Goal: Task Accomplishment & Management: Manage account settings

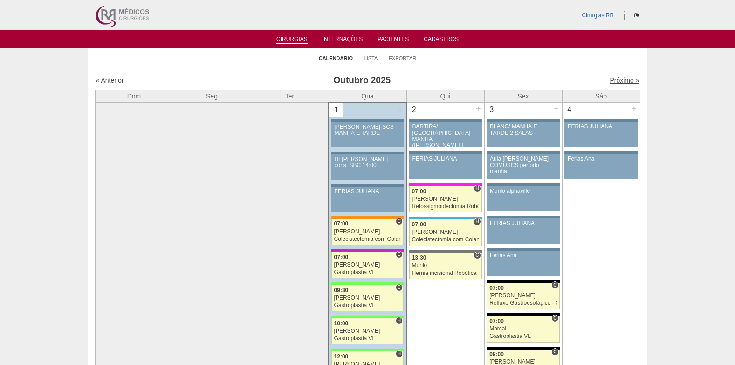
click at [619, 80] on link "Próximo »" at bounding box center [624, 79] width 29 height 7
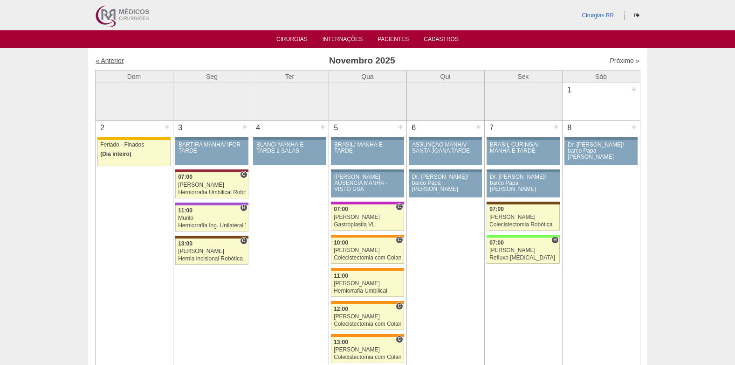
click at [114, 62] on link "« Anterior" at bounding box center [110, 60] width 28 height 7
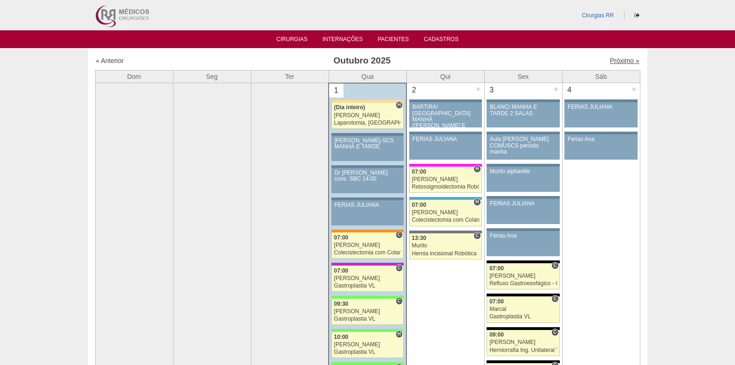
click at [617, 61] on link "Próximo »" at bounding box center [624, 60] width 29 height 7
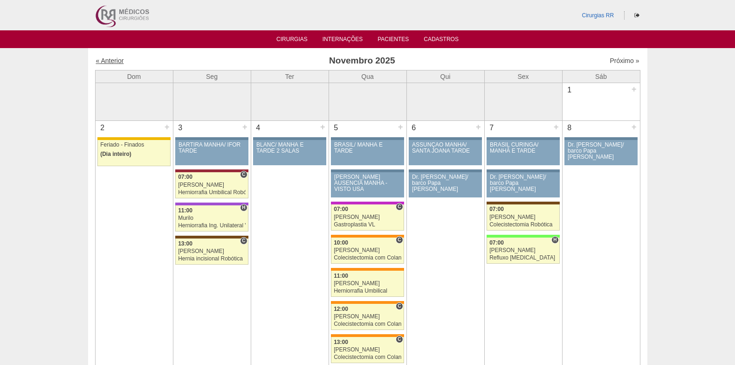
click at [114, 57] on link "« Anterior" at bounding box center [110, 60] width 28 height 7
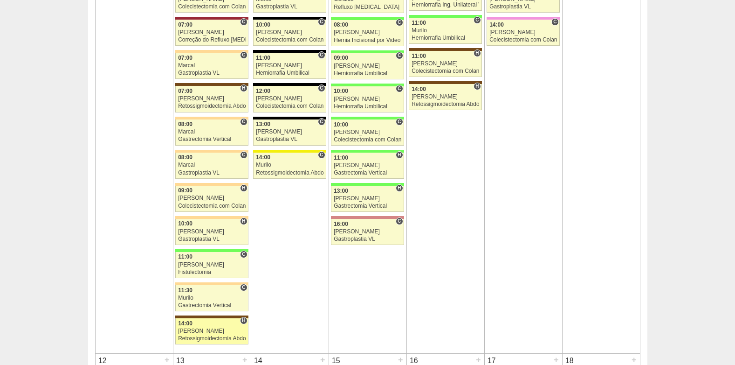
scroll to position [699, 0]
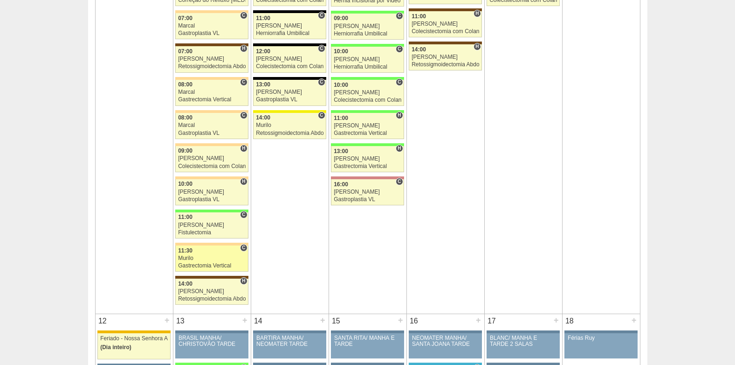
click at [192, 258] on div "Murilo" at bounding box center [212, 258] width 68 height 6
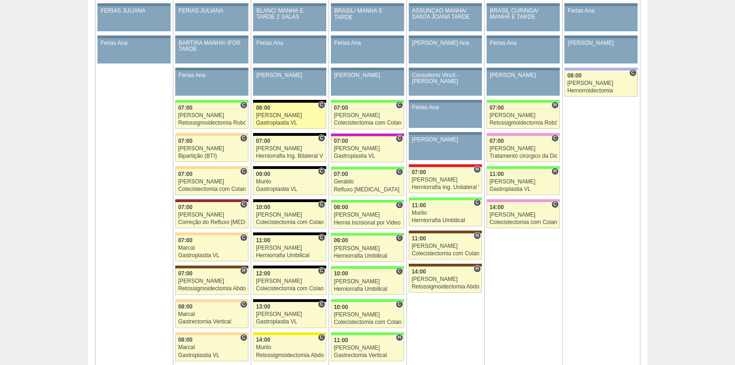
scroll to position [466, 0]
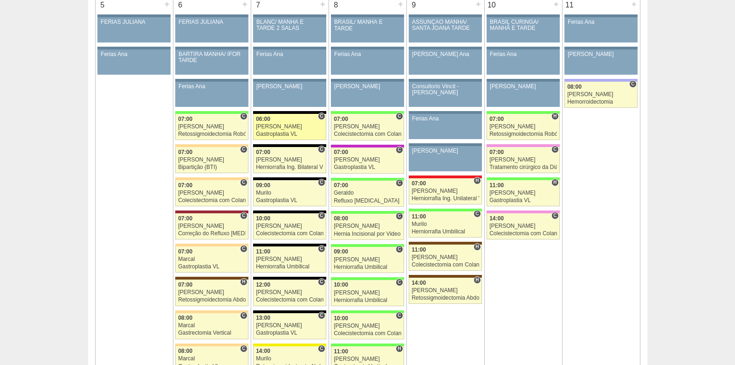
click at [276, 130] on link "88994 Paulo Regina C 06:00 Paulo Regina Gastroplastia VL Hospital Blanc RR Médi…" at bounding box center [289, 127] width 73 height 26
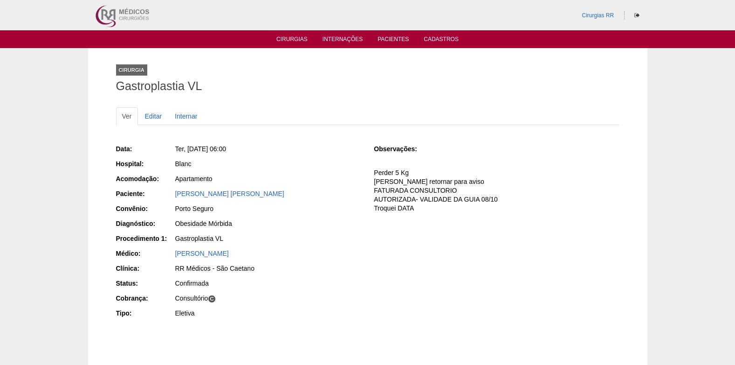
drag, startPoint x: 172, startPoint y: 195, endPoint x: 234, endPoint y: 193, distance: 62.0
click at [235, 192] on div "Paciente: Danton Dalas Deffert" at bounding box center [238, 195] width 245 height 12
copy div "Paciente: Danton Dalas Deffert"
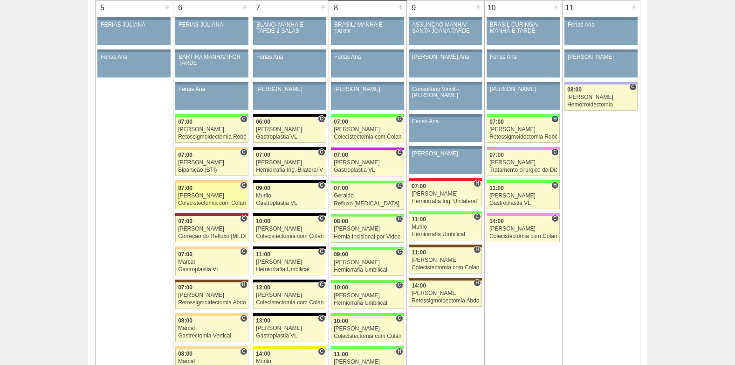
scroll to position [463, 0]
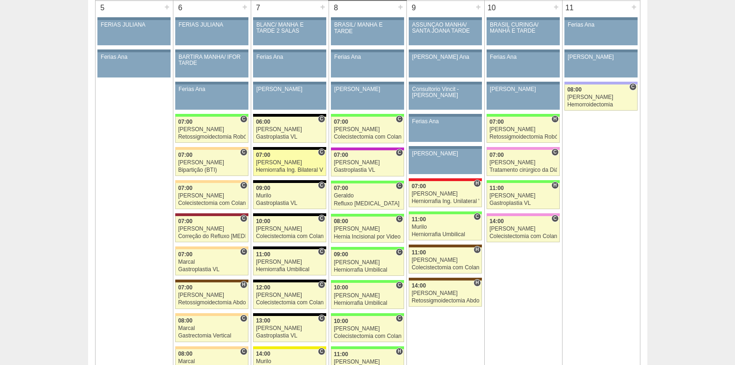
click at [283, 158] on div "07:00" at bounding box center [290, 155] width 68 height 6
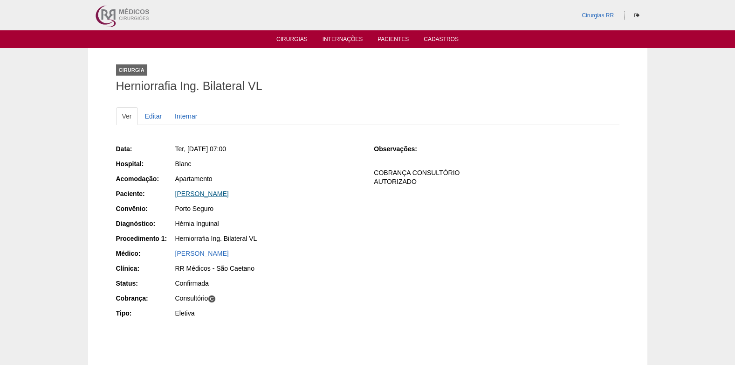
drag, startPoint x: 252, startPoint y: 192, endPoint x: 175, endPoint y: 193, distance: 76.5
click at [175, 193] on div "[PERSON_NAME]" at bounding box center [268, 193] width 186 height 9
copy link "[PERSON_NAME]"
click at [150, 114] on link "Editar" at bounding box center [153, 116] width 29 height 18
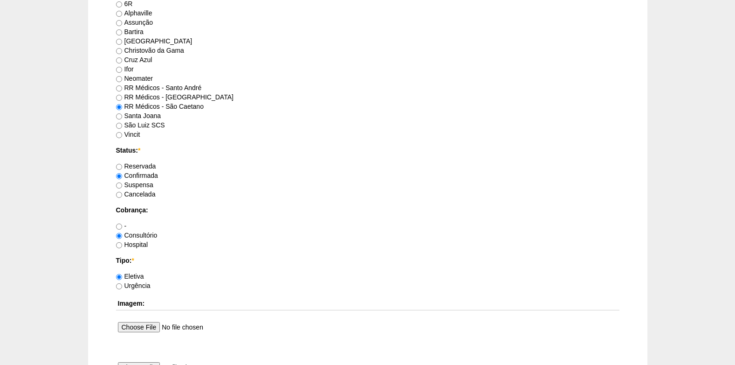
scroll to position [699, 0]
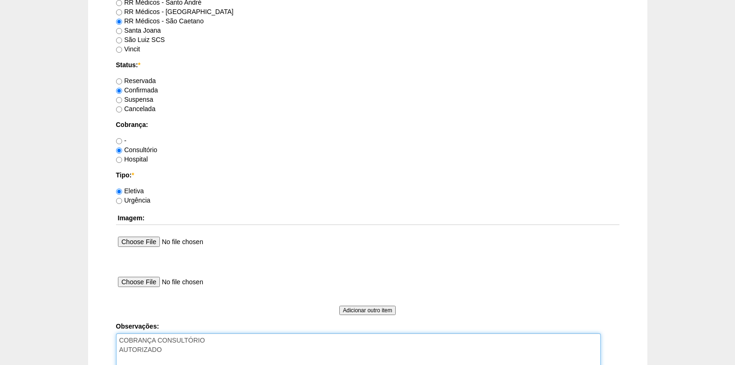
click at [193, 346] on textarea "COBRANÇA CONSULTÓRIO AUTORIZADO" at bounding box center [358, 358] width 485 height 51
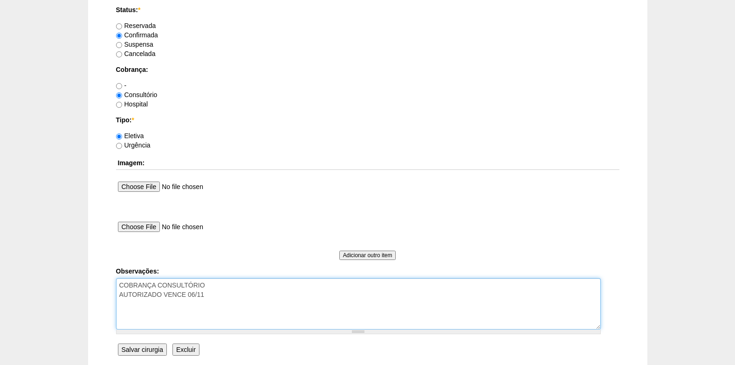
scroll to position [837, 0]
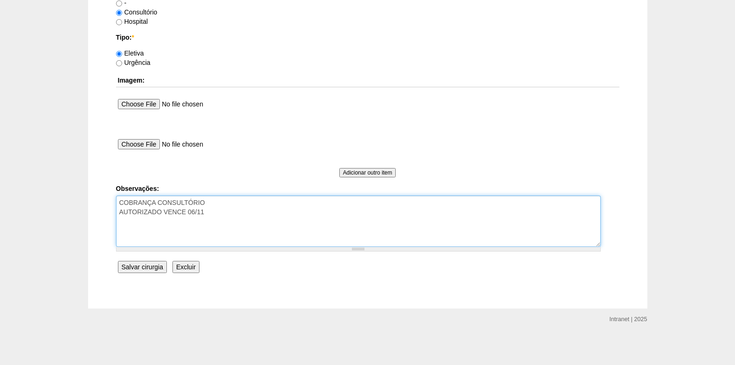
type textarea "COBRANÇA CONSULTÓRIO AUTORIZADO VENCE 06/11"
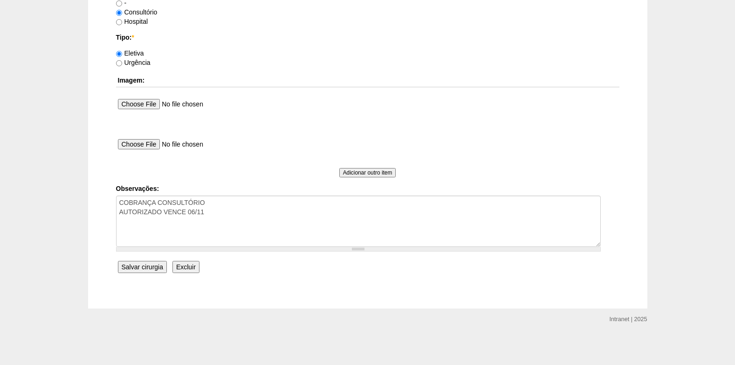
click at [126, 264] on input "Salvar cirurgia" at bounding box center [142, 267] width 49 height 12
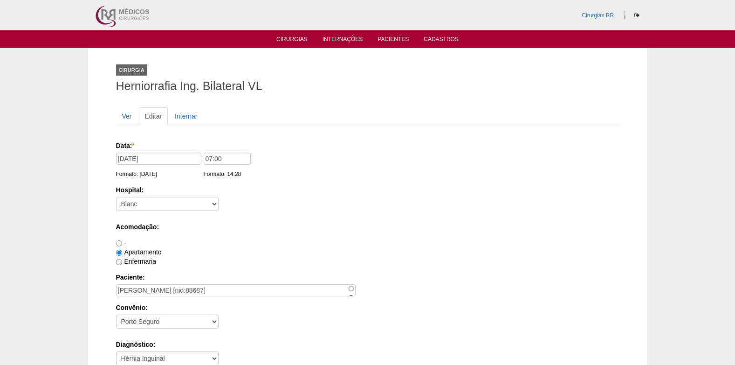
scroll to position [837, 0]
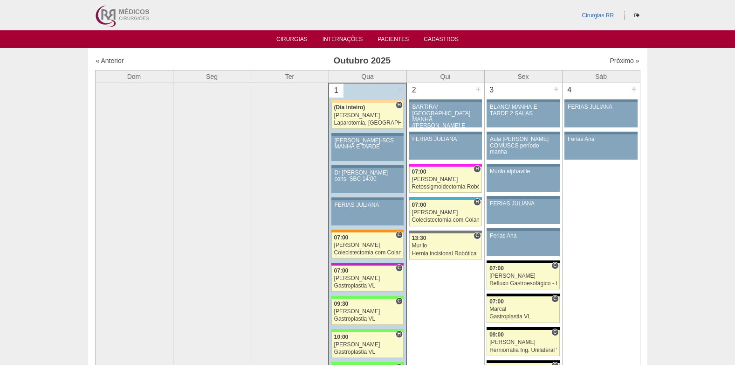
scroll to position [463, 0]
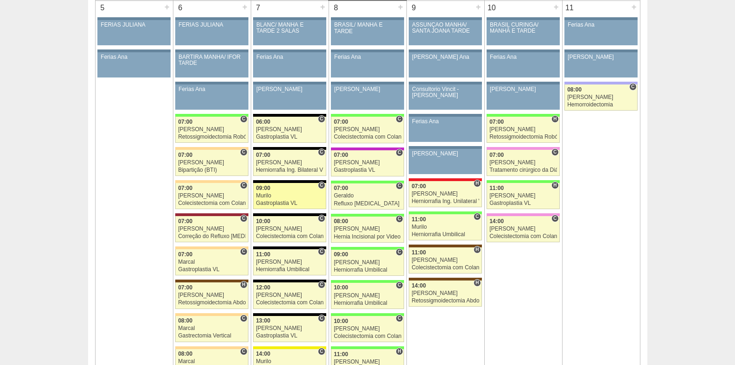
click at [309, 201] on div "Gastroplastia VL" at bounding box center [290, 203] width 68 height 6
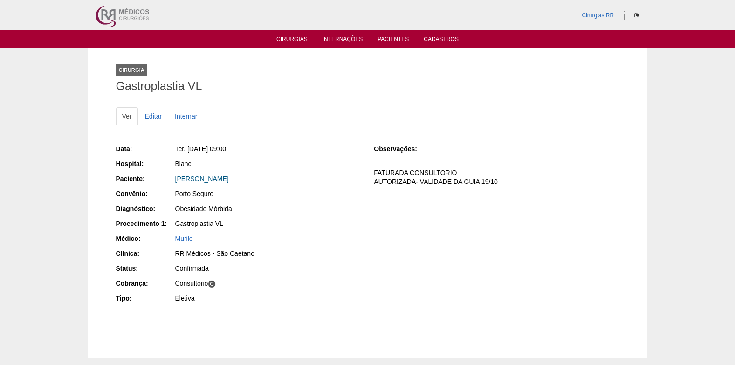
drag, startPoint x: 249, startPoint y: 180, endPoint x: 175, endPoint y: 180, distance: 73.2
click at [175, 180] on div "Viviane Rodrigues Ramos" at bounding box center [268, 178] width 186 height 9
copy link "Viviane Rodrigues Ramos"
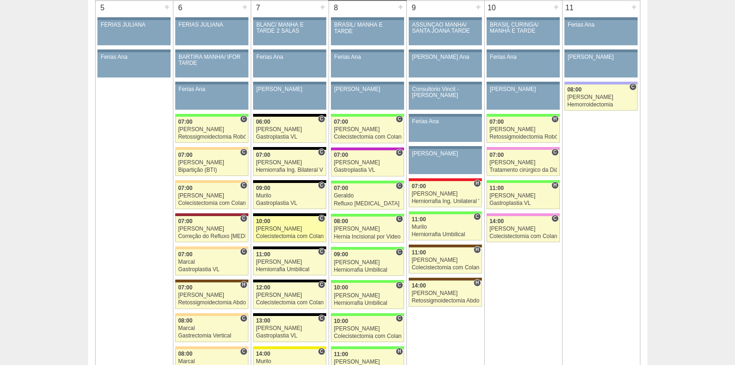
scroll to position [463, 0]
click at [270, 233] on link "89108 Felipe Rossi C 10:00 Felipe Rossi Colecistectomia com Colangiografia VL H…" at bounding box center [289, 229] width 73 height 26
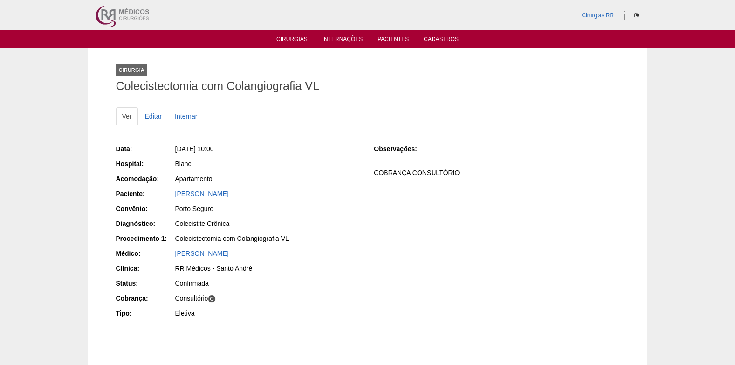
drag, startPoint x: 360, startPoint y: 188, endPoint x: 175, endPoint y: 197, distance: 184.8
click at [175, 197] on div "Data: Ter, 07/10/2025 - 10:00 Hospital: Blanc Acomodação: Apartamento Paciente:…" at bounding box center [368, 232] width 504 height 182
copy link "[PERSON_NAME]"
click at [152, 114] on link "Editar" at bounding box center [153, 116] width 29 height 18
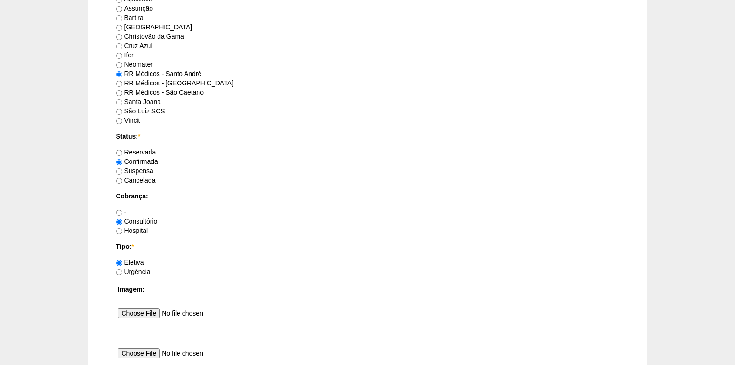
scroll to position [699, 0]
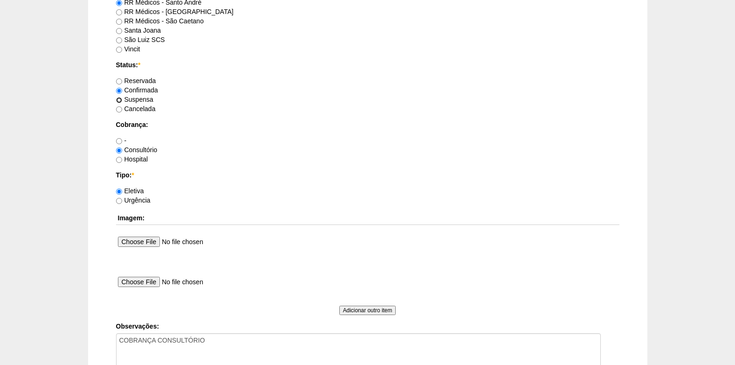
click at [119, 97] on input "Suspensa" at bounding box center [119, 100] width 6 height 6
radio input "true"
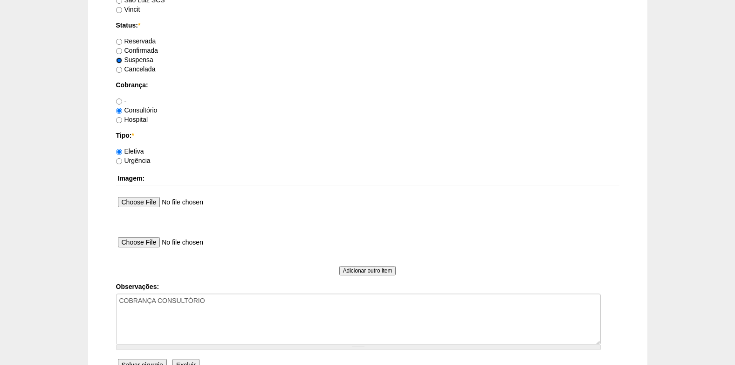
scroll to position [793, 0]
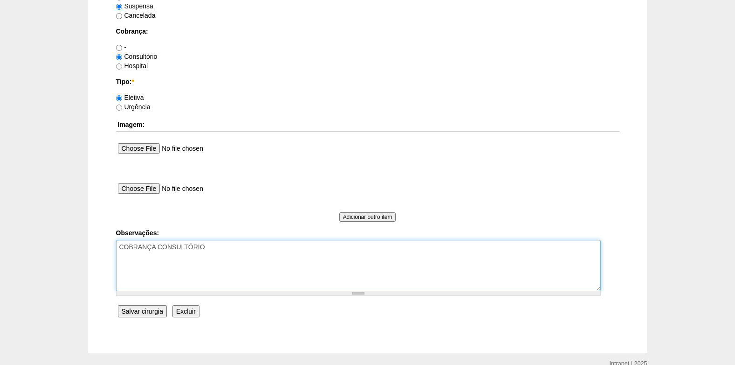
click at [270, 263] on textarea "COBRANÇA CONSULTÓRIO" at bounding box center [358, 265] width 485 height 51
type textarea "COBRANÇA CONSULTÓRIO 01/10: PACIENTE DECIDIU NÃO OPERAR AGORA PELO TRABALHO."
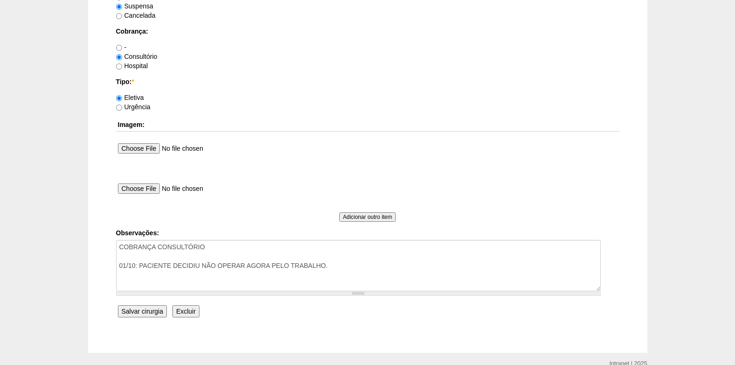
click at [143, 312] on input "Salvar cirurgia" at bounding box center [142, 311] width 49 height 12
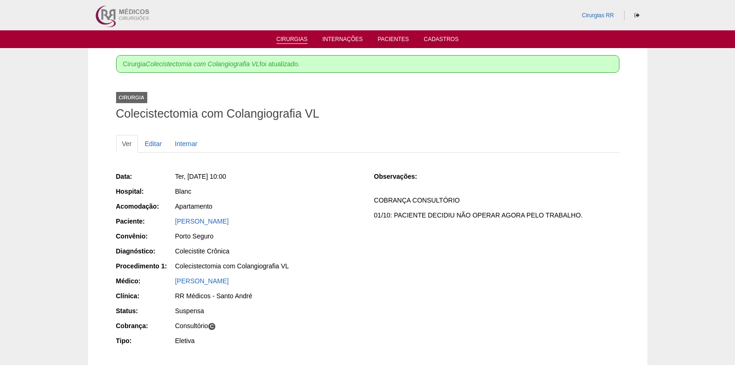
click at [289, 37] on link "Cirurgias" at bounding box center [291, 40] width 31 height 8
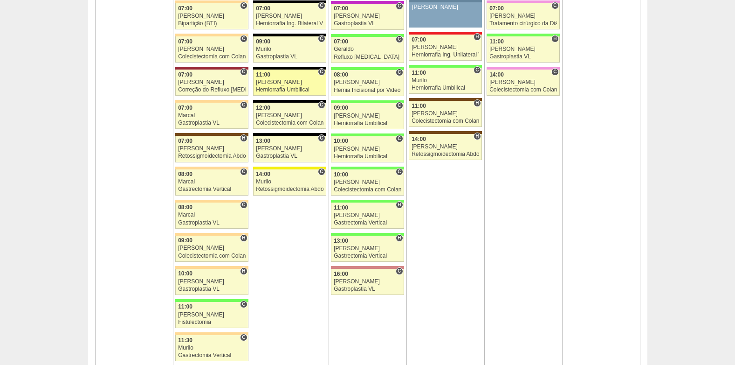
scroll to position [513, 0]
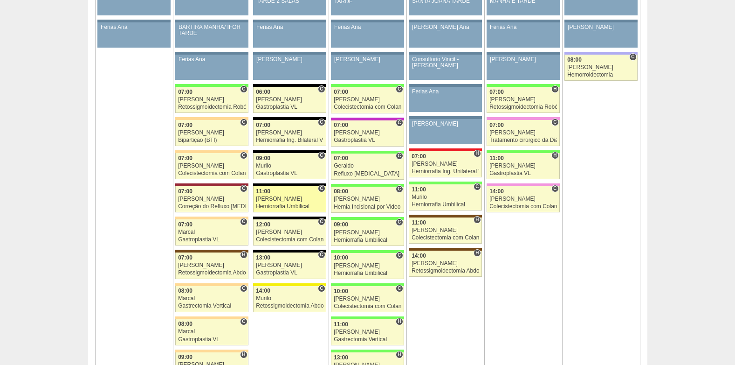
click at [284, 200] on div "[PERSON_NAME]" at bounding box center [290, 199] width 68 height 6
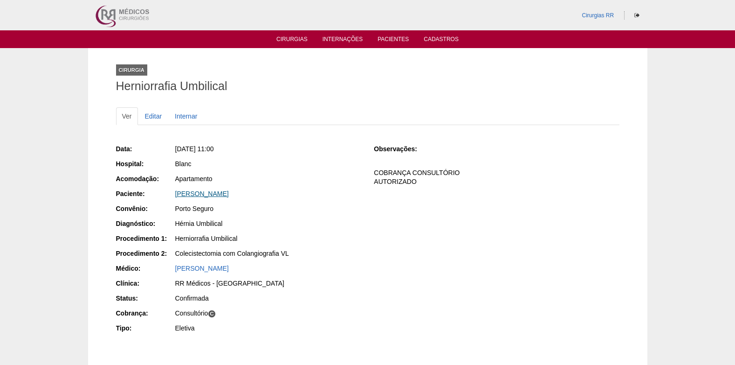
click at [200, 194] on link "[PERSON_NAME]" at bounding box center [202, 193] width 54 height 7
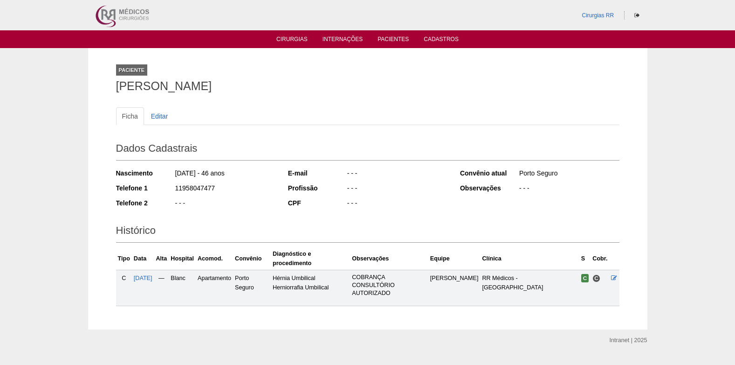
drag, startPoint x: 116, startPoint y: 90, endPoint x: 276, endPoint y: 89, distance: 160.4
click at [276, 89] on h1 "[PERSON_NAME]" at bounding box center [368, 86] width 504 height 12
copy h1 "[PERSON_NAME]"
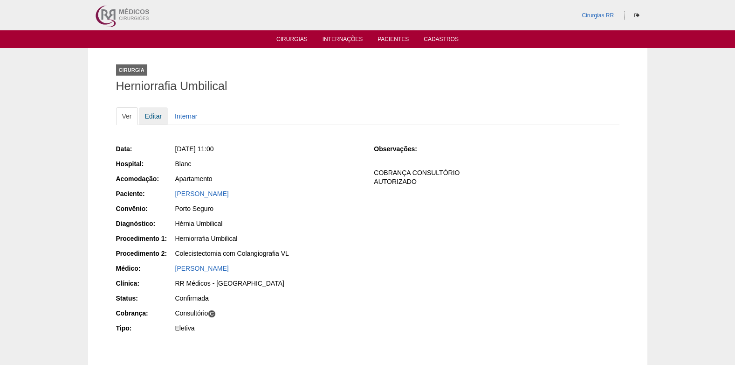
click at [159, 113] on link "Editar" at bounding box center [153, 116] width 29 height 18
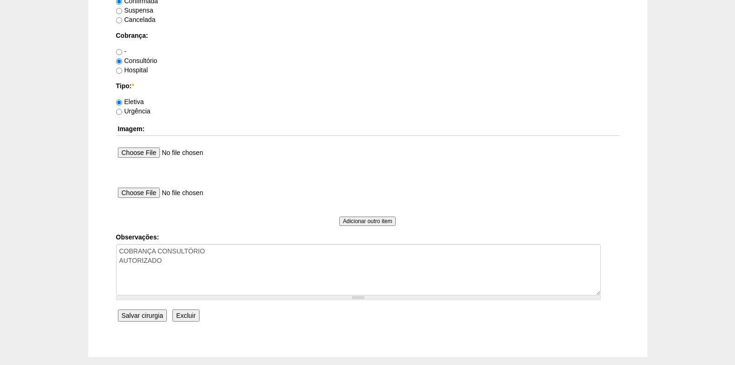
scroll to position [793, 0]
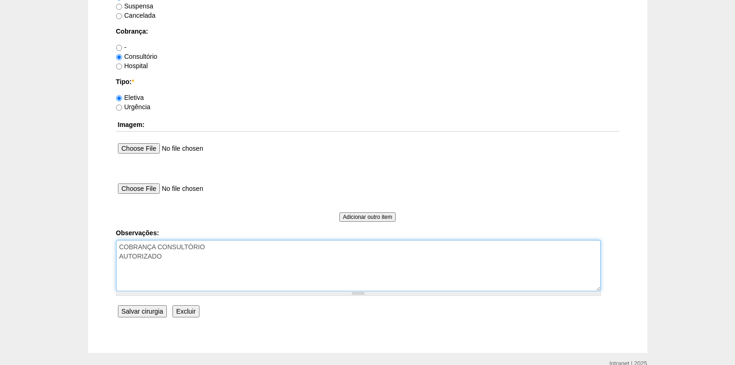
click at [180, 256] on textarea "COBRANÇA CONSULTÓRIO AUTORIZADO" at bounding box center [358, 265] width 485 height 51
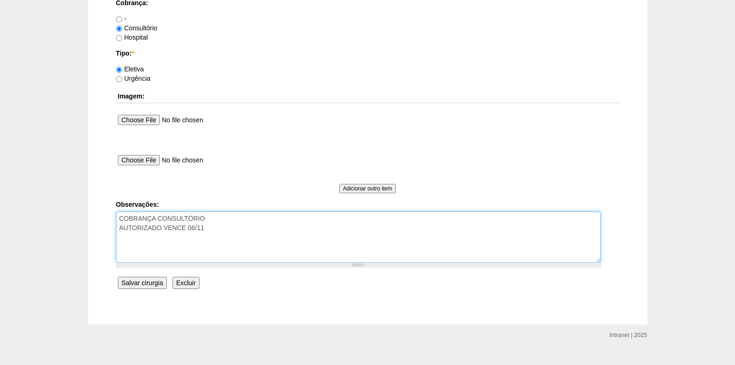
scroll to position [837, 0]
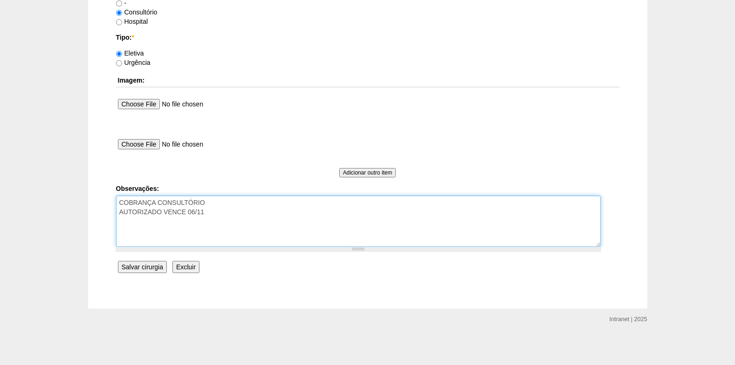
type textarea "COBRANÇA CONSULTÓRIO AUTORIZADO VENCE 06/11"
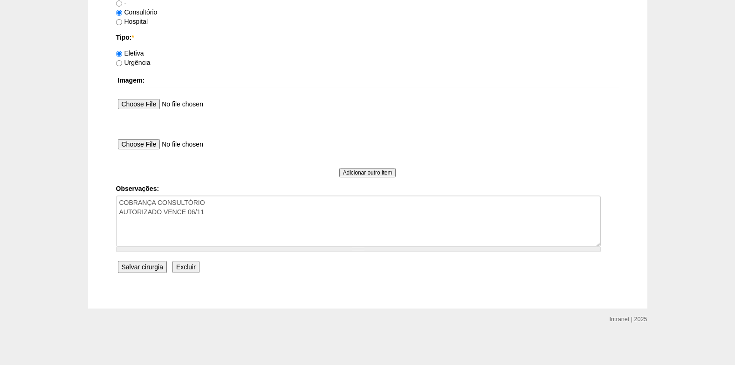
click at [138, 269] on input "Salvar cirurgia" at bounding box center [142, 267] width 49 height 12
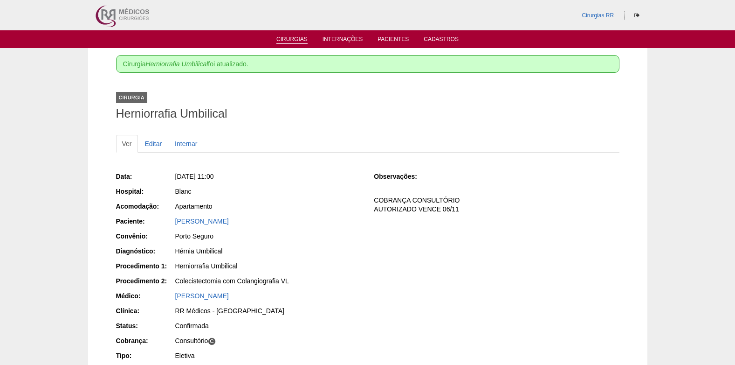
click at [298, 41] on link "Cirurgias" at bounding box center [291, 40] width 31 height 8
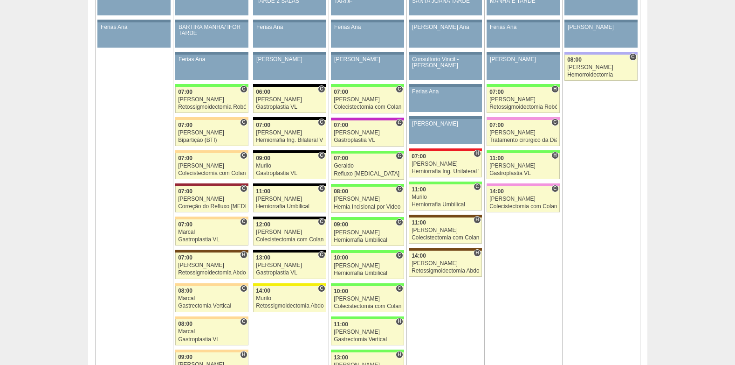
scroll to position [559, 0]
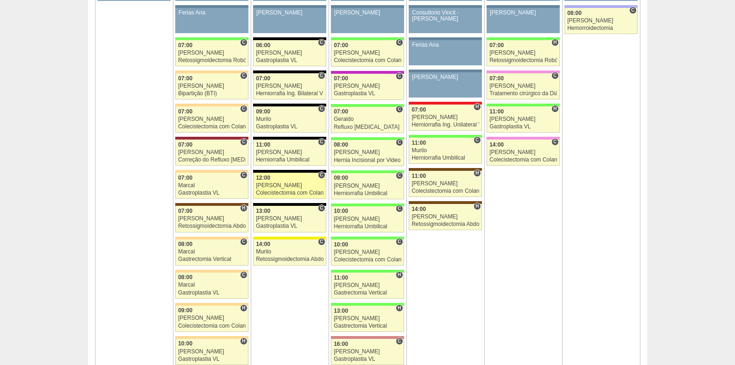
click at [282, 178] on div "12:00" at bounding box center [290, 178] width 68 height 6
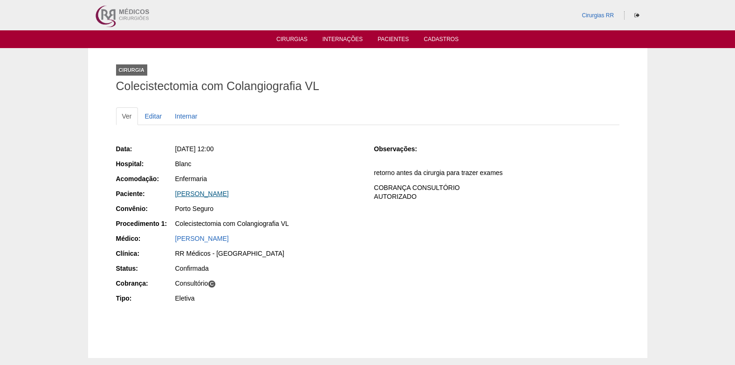
click at [221, 193] on link "[PERSON_NAME]" at bounding box center [202, 193] width 54 height 7
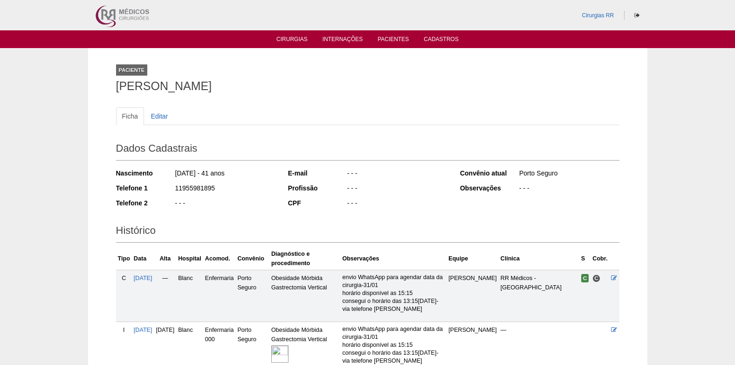
scroll to position [47, 0]
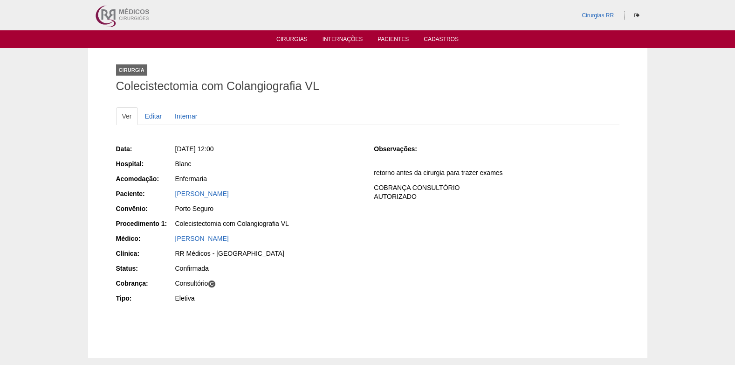
drag, startPoint x: 243, startPoint y: 191, endPoint x: 169, endPoint y: 191, distance: 73.7
click at [169, 191] on div "Paciente: SHEILA DA SILVA LUCENA" at bounding box center [238, 195] width 245 height 12
copy div "Paciente: SHEILA DA SILVA LUCENA"
click at [153, 113] on link "Editar" at bounding box center [153, 116] width 29 height 18
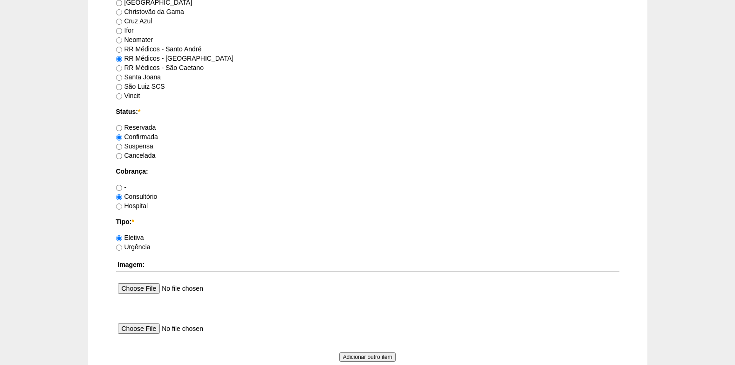
scroll to position [746, 0]
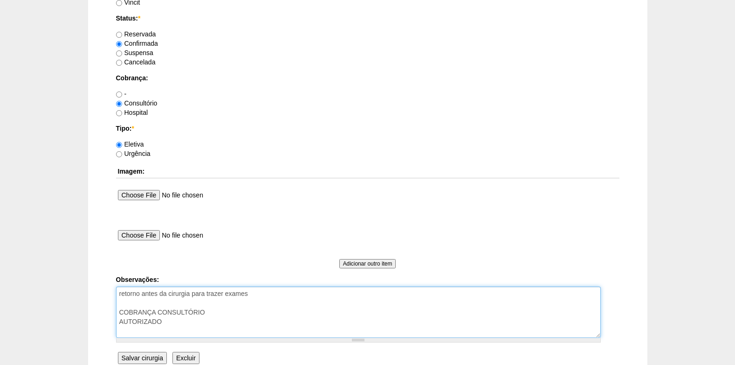
click at [194, 319] on textarea "retorno antes da cirurgia para trazer exames COBRANÇA CONSULTÓRIO AUTORIZADO" at bounding box center [358, 311] width 485 height 51
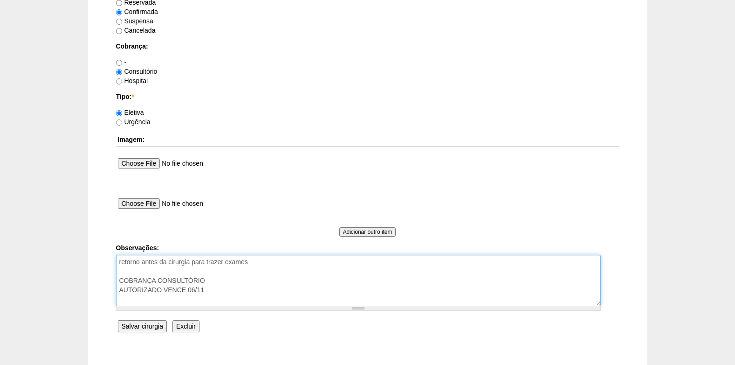
scroll to position [793, 0]
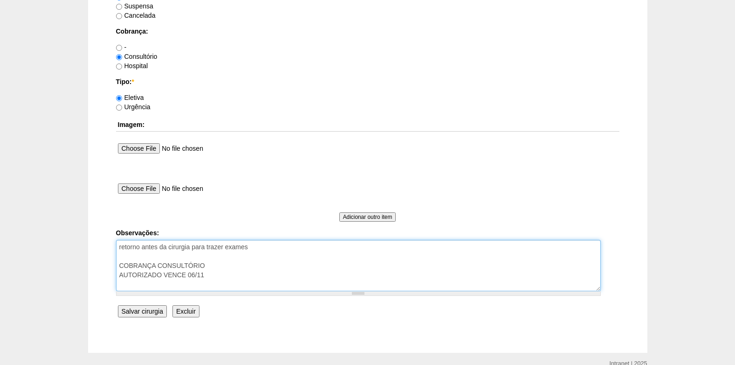
type textarea "retorno antes da cirurgia para trazer exames COBRANÇA CONSULTÓRIO AUTORIZADO VE…"
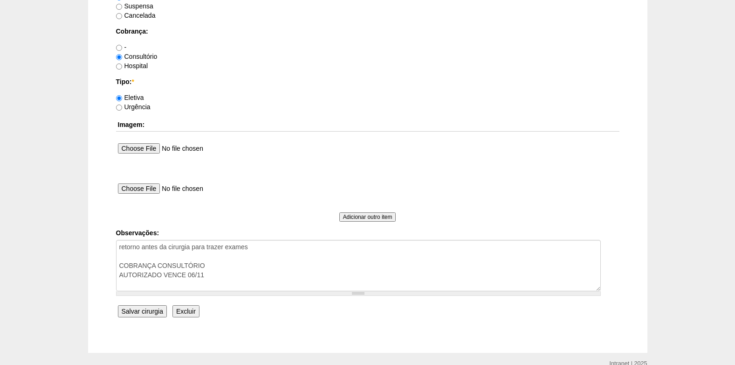
click at [155, 311] on input "Salvar cirurgia" at bounding box center [142, 311] width 49 height 12
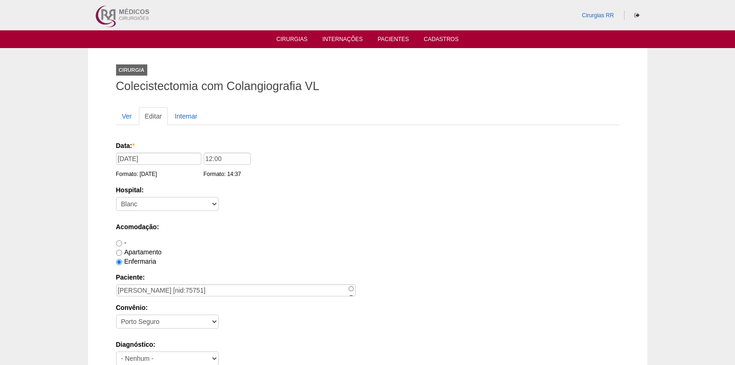
scroll to position [793, 0]
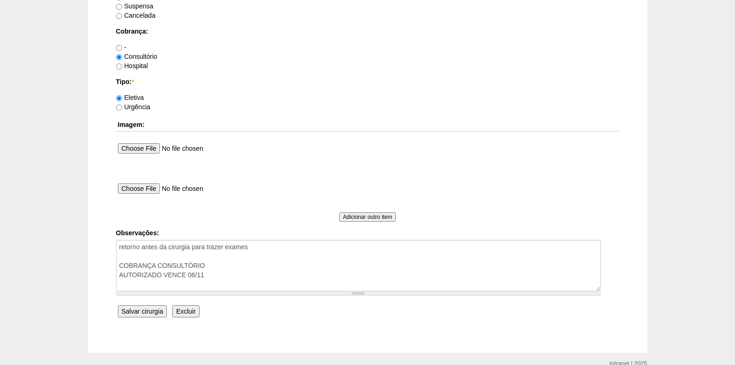
click at [147, 308] on input "Salvar cirurgia" at bounding box center [142, 311] width 49 height 12
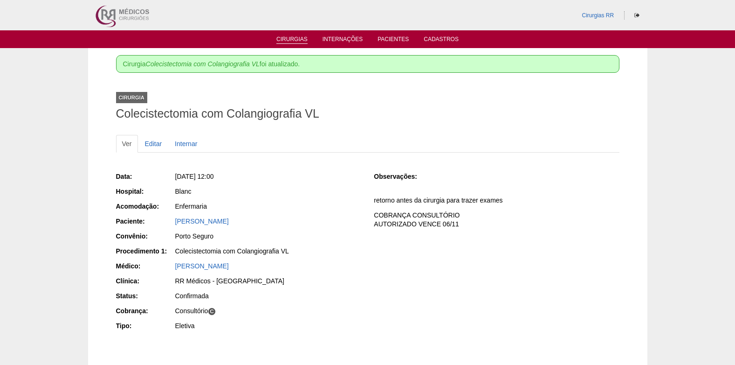
click at [288, 38] on link "Cirurgias" at bounding box center [291, 40] width 31 height 8
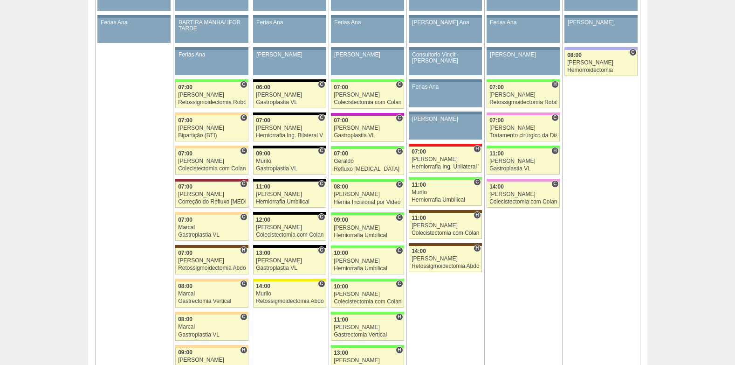
scroll to position [559, 0]
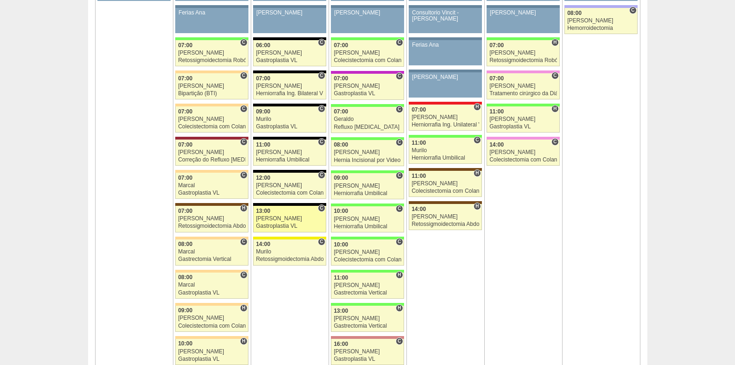
click at [292, 213] on div "13:00" at bounding box center [290, 211] width 68 height 6
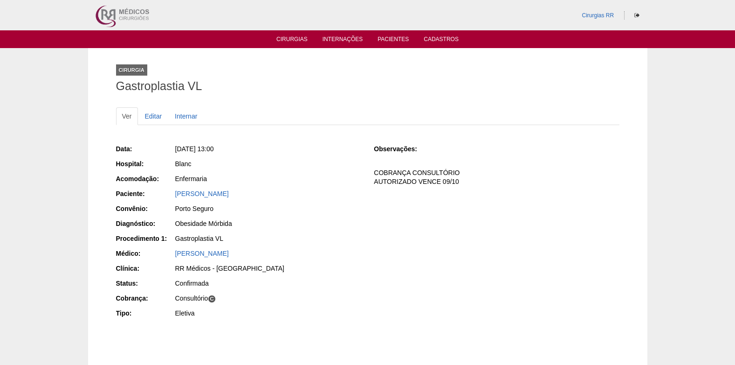
drag, startPoint x: 258, startPoint y: 193, endPoint x: 174, endPoint y: 193, distance: 83.9
click at [174, 193] on div "Paciente: BRUNA BEATRIZ MALTEZ" at bounding box center [238, 195] width 245 height 12
copy div "Paciente: BRUNA BEATRIZ MALTEZ"
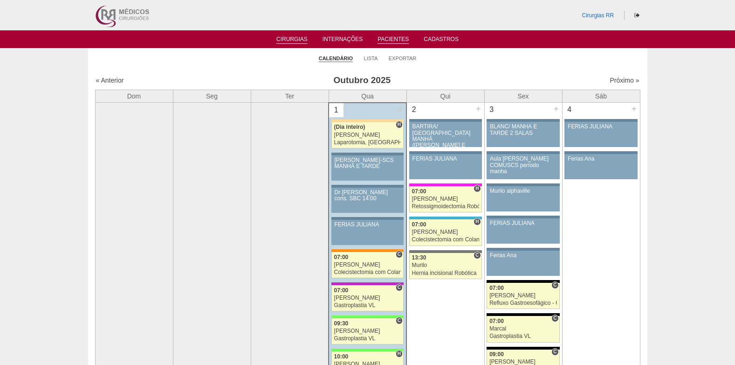
click at [397, 37] on link "Pacientes" at bounding box center [393, 40] width 31 height 8
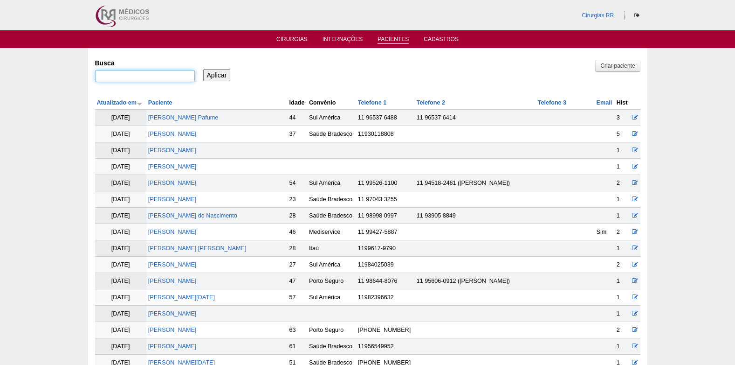
click at [147, 79] on input "Busca" at bounding box center [145, 76] width 100 height 12
paste input "[PERSON_NAME]"
type input "[PERSON_NAME]"
click at [206, 75] on input "Aplicar" at bounding box center [217, 75] width 28 height 12
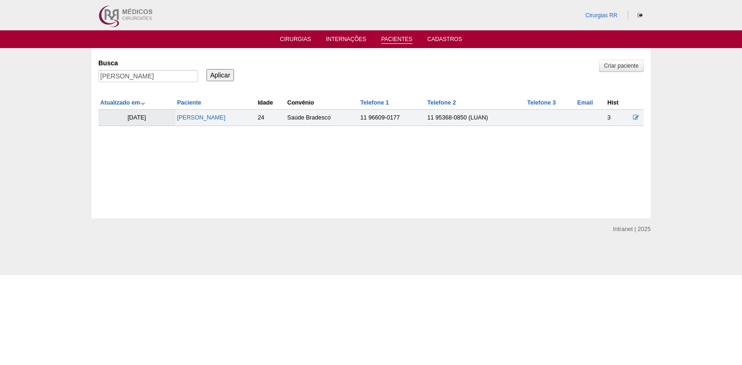
click at [213, 121] on td "[PERSON_NAME]" at bounding box center [215, 118] width 81 height 16
click at [223, 114] on td "[PERSON_NAME]" at bounding box center [215, 118] width 81 height 16
drag, startPoint x: 223, startPoint y: 114, endPoint x: 250, endPoint y: 119, distance: 27.1
click at [226, 119] on link "[PERSON_NAME]" at bounding box center [201, 117] width 48 height 7
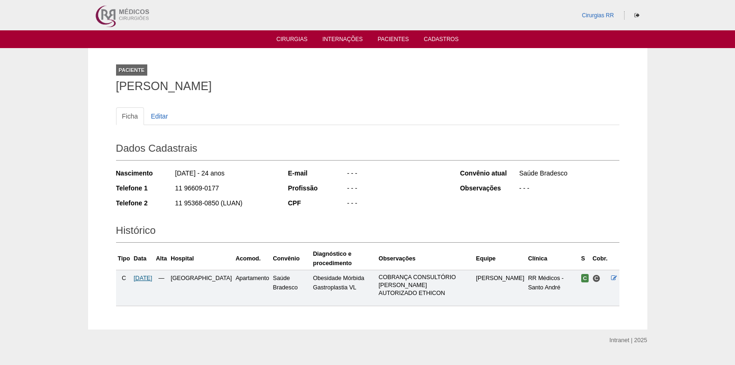
click at [152, 279] on span "[DATE]" at bounding box center [143, 278] width 19 height 7
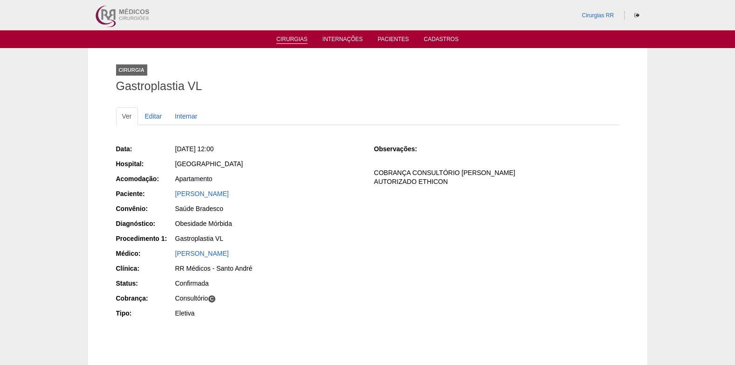
click at [293, 40] on link "Cirurgias" at bounding box center [291, 40] width 31 height 8
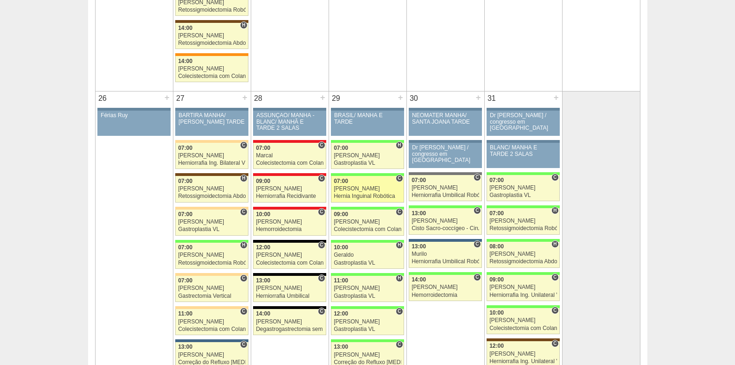
scroll to position [1958, 0]
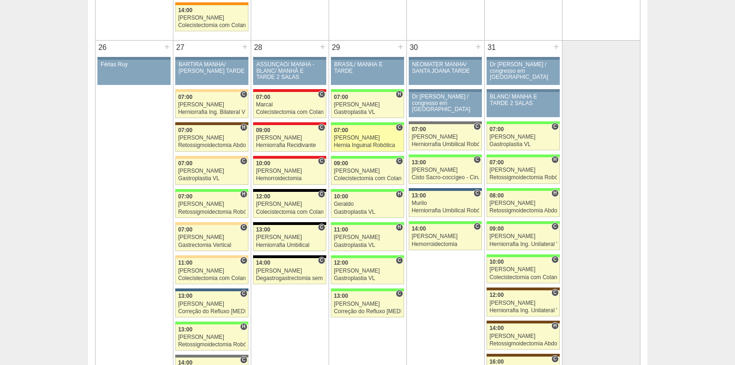
click at [371, 144] on div "Hernia Inguinal Robótica" at bounding box center [368, 145] width 68 height 6
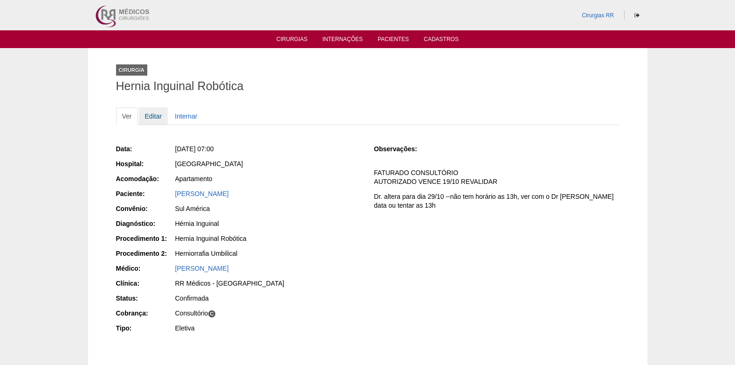
click at [152, 114] on link "Editar" at bounding box center [153, 116] width 29 height 18
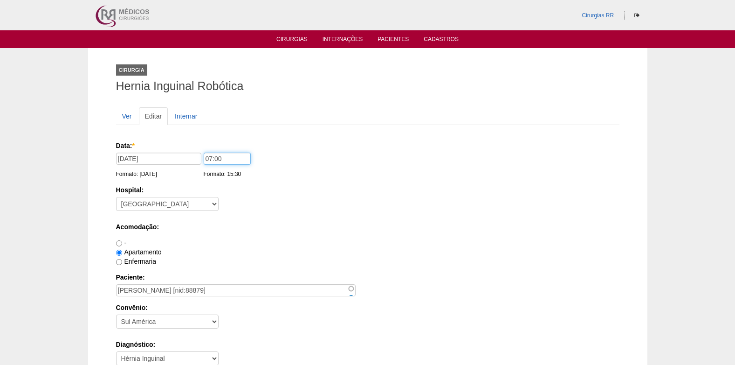
click at [207, 162] on input "07:00" at bounding box center [227, 158] width 47 height 12
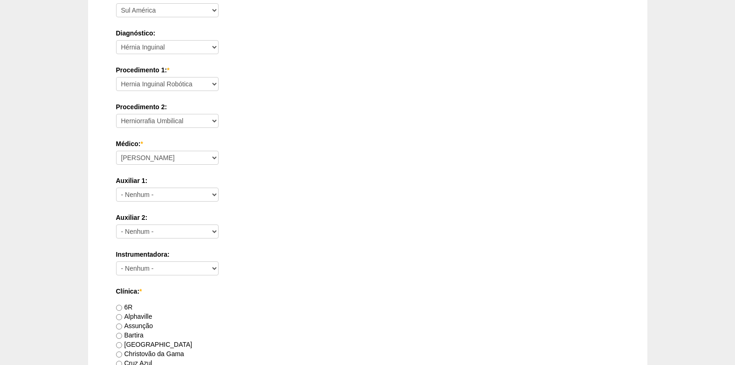
scroll to position [280, 0]
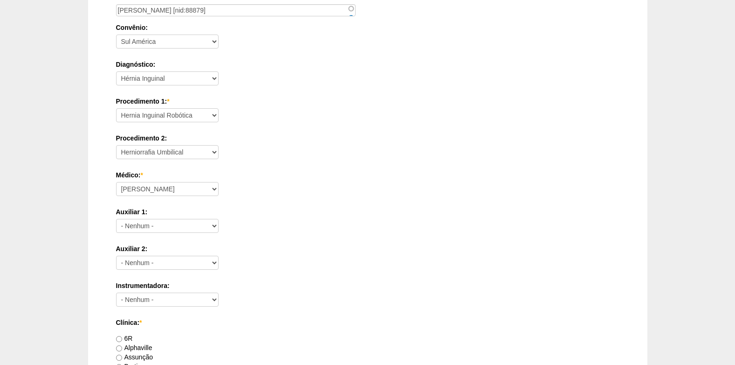
type input "13:00"
click at [195, 118] on select "Consultório Abscesso Hepático - Drenagem Abscesso perianal Amputação Abdômino P…" at bounding box center [167, 115] width 103 height 14
click at [203, 115] on select "Consultório Abscesso Hepático - Drenagem Abscesso perianal Amputação Abdômino P…" at bounding box center [167, 115] width 103 height 14
select select "4910"
click at [116, 108] on select "Consultório Abscesso Hepático - Drenagem Abscesso perianal Amputação Abdômino P…" at bounding box center [167, 115] width 103 height 14
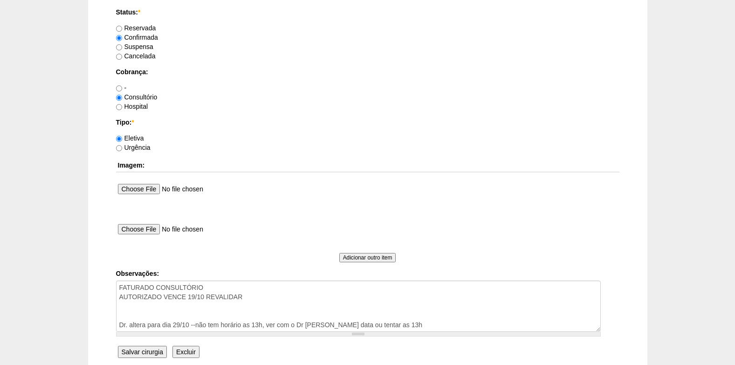
scroll to position [837, 0]
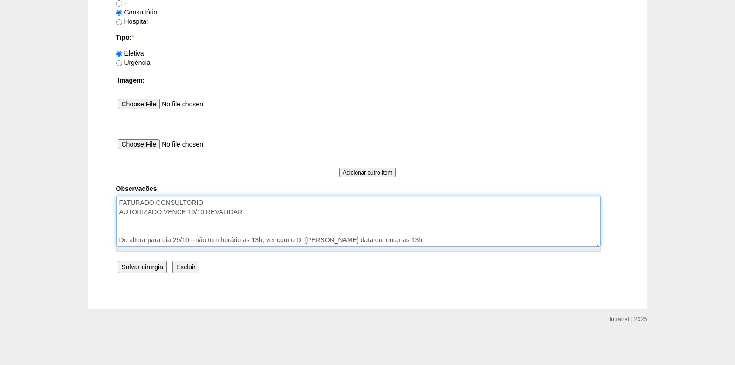
drag, startPoint x: 399, startPoint y: 239, endPoint x: 108, endPoint y: 239, distance: 290.9
type textarea "FATURADO CONSULTÓRIO AUTORIZADO VENCE 19/10 REVALIDAR"
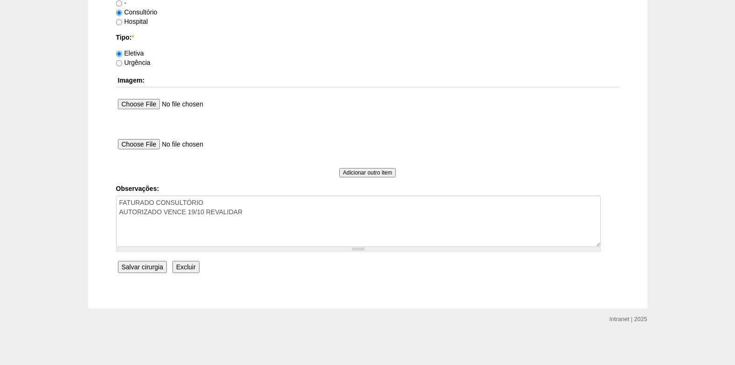
click at [148, 268] on input "Salvar cirurgia" at bounding box center [142, 267] width 49 height 12
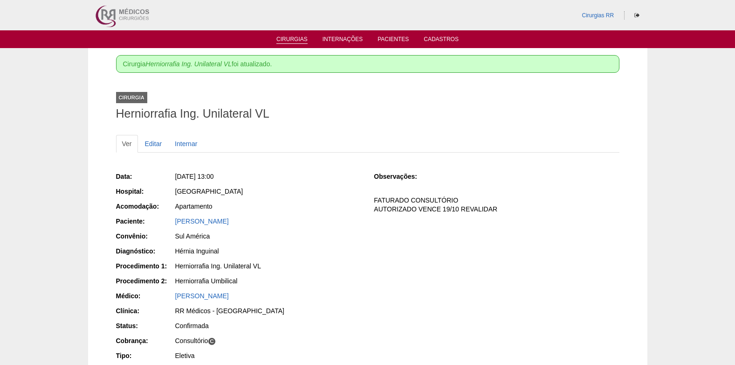
click at [290, 39] on link "Cirurgias" at bounding box center [291, 40] width 31 height 8
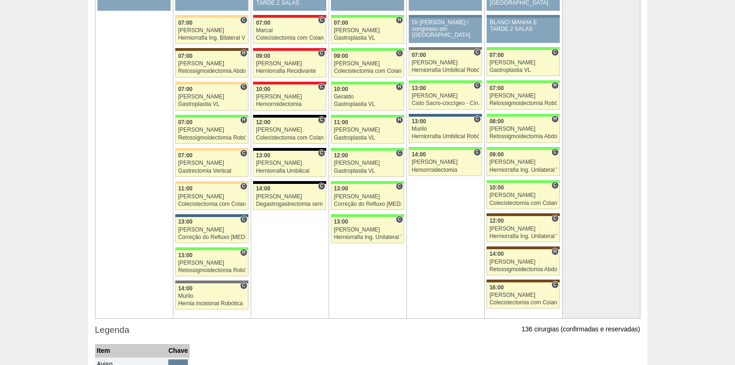
scroll to position [2018, 0]
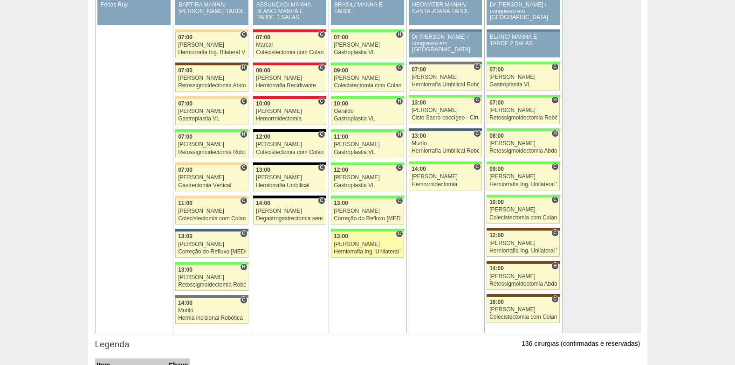
click at [377, 241] on div "[PERSON_NAME]" at bounding box center [368, 244] width 68 height 6
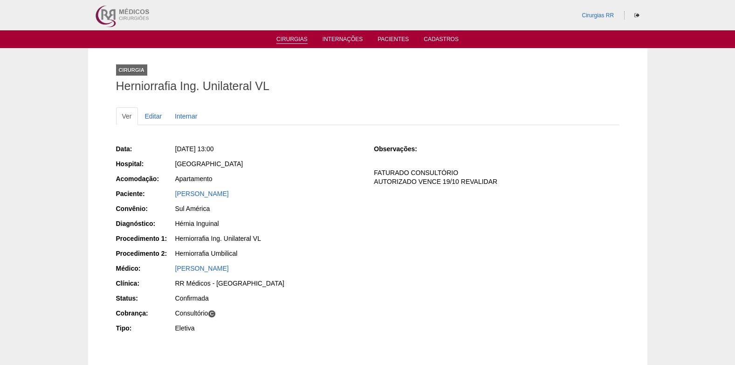
click at [291, 40] on link "Cirurgias" at bounding box center [291, 40] width 31 height 8
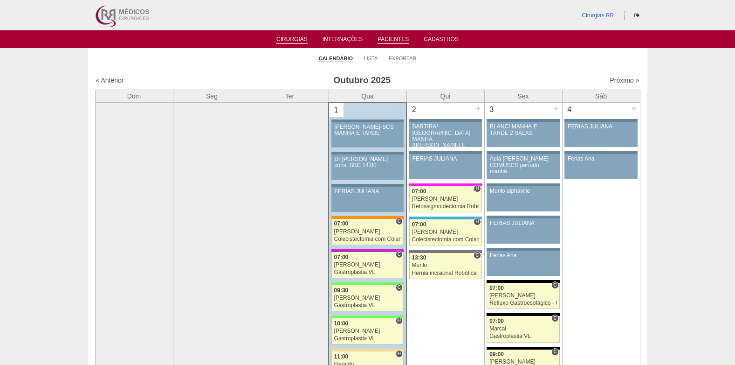
click at [388, 38] on link "Pacientes" at bounding box center [393, 40] width 31 height 8
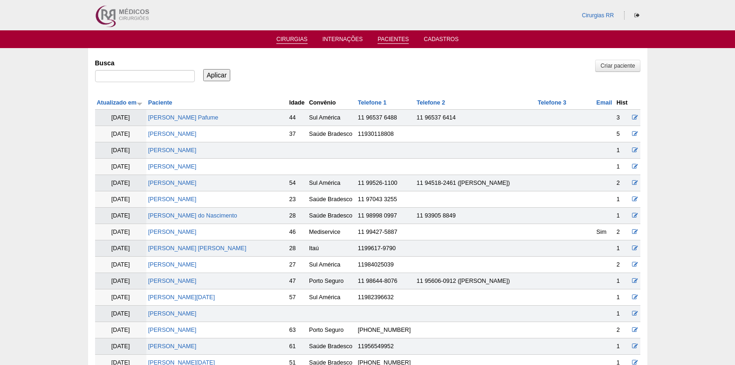
click at [291, 38] on link "Cirurgias" at bounding box center [291, 40] width 31 height 8
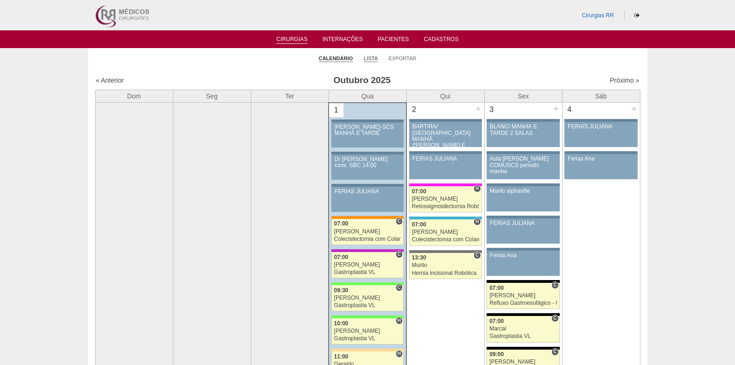
click at [375, 59] on link "Lista" at bounding box center [371, 58] width 14 height 7
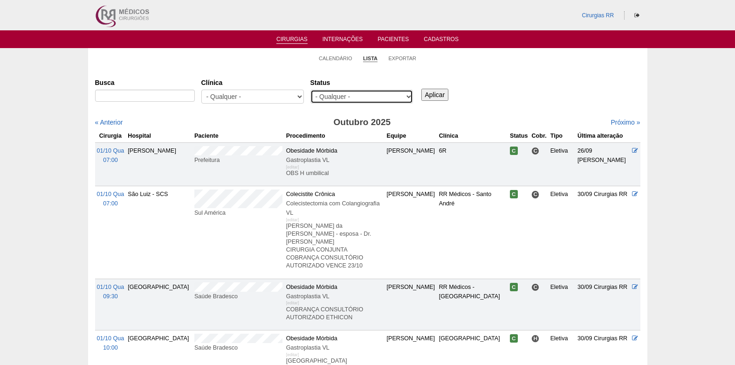
click at [365, 101] on select "- Qualquer - Reservada Confirmada Suspensa Cancelada" at bounding box center [362, 97] width 103 height 14
select select "resr"
click at [311, 90] on select "- Qualquer - Reservada Confirmada Suspensa Cancelada" at bounding box center [362, 97] width 103 height 14
click at [438, 98] on input "Aplicar" at bounding box center [435, 95] width 28 height 12
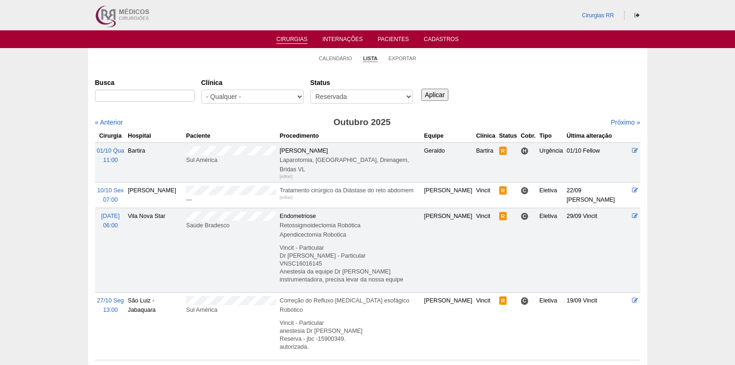
click at [293, 36] on link "Cirurgias" at bounding box center [291, 40] width 31 height 8
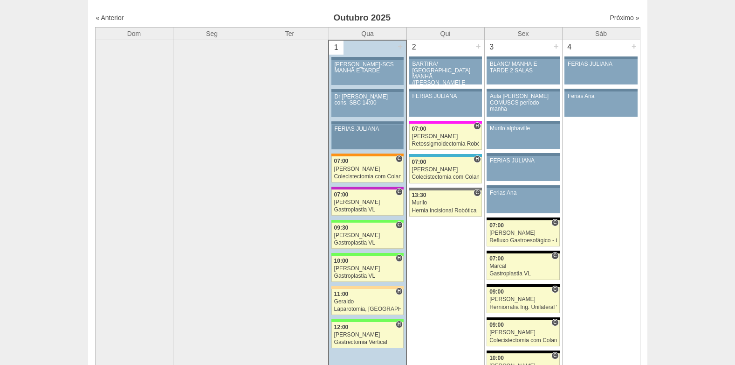
scroll to position [186, 0]
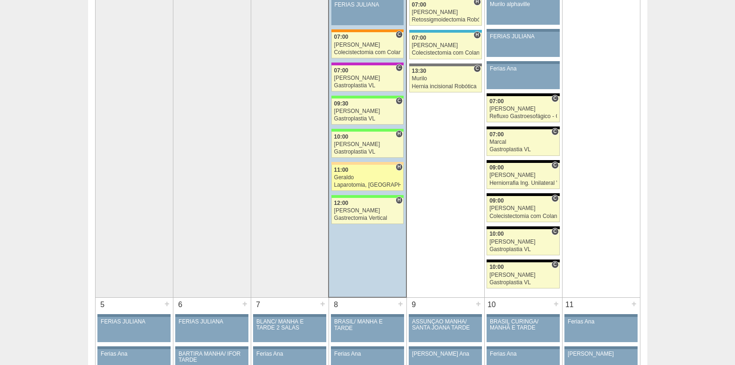
click at [363, 180] on div "Geraldo" at bounding box center [367, 177] width 67 height 6
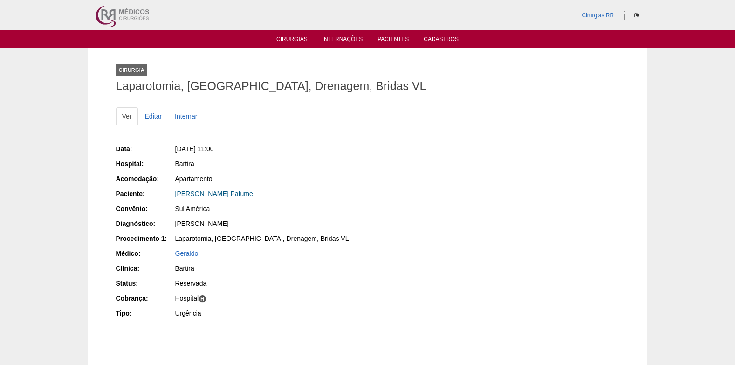
click at [214, 192] on link "[PERSON_NAME] Pafume" at bounding box center [214, 193] width 78 height 7
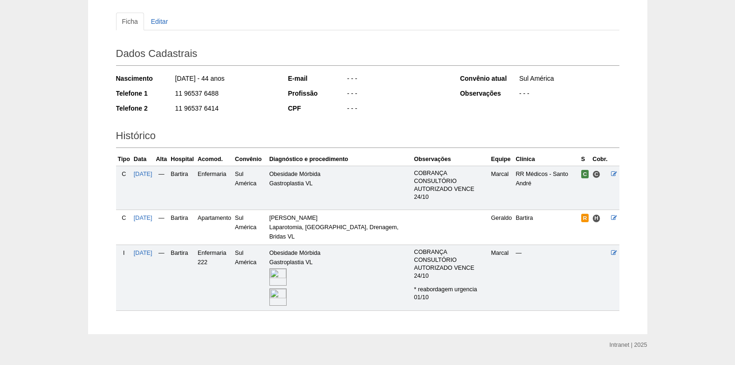
scroll to position [95, 0]
click at [287, 288] on img at bounding box center [277, 296] width 17 height 17
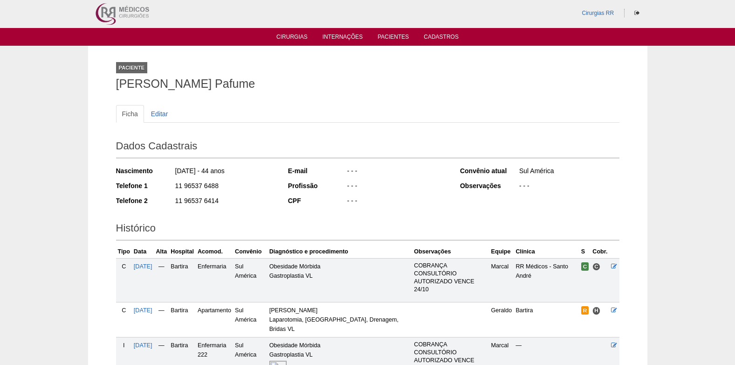
scroll to position [2, 0]
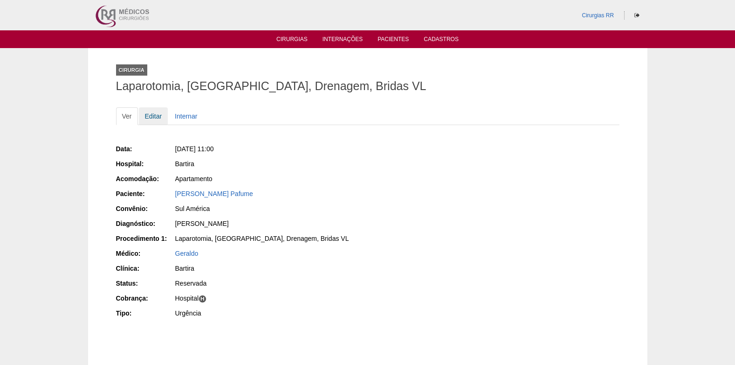
click at [154, 112] on link "Editar" at bounding box center [153, 116] width 29 height 18
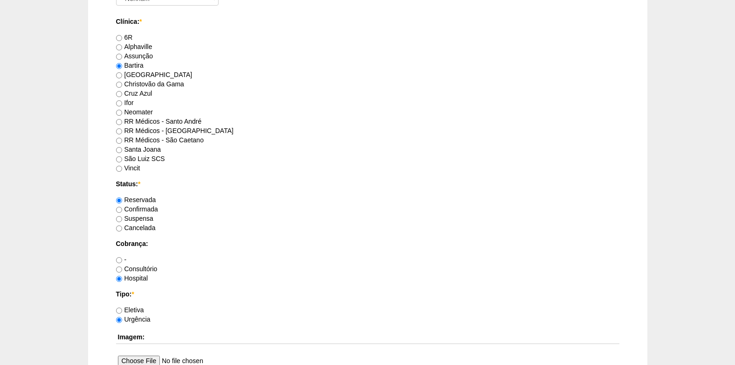
scroll to position [653, 0]
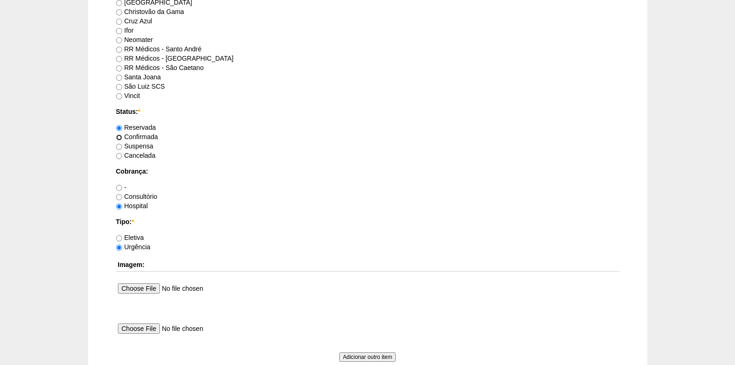
click at [116, 136] on input "Confirmada" at bounding box center [119, 137] width 6 height 6
radio input "true"
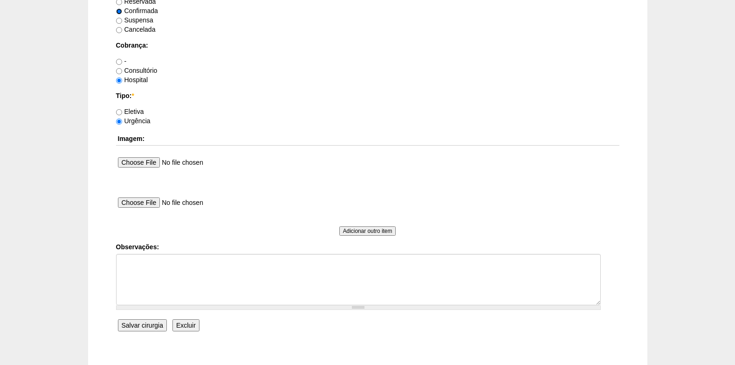
scroll to position [793, 0]
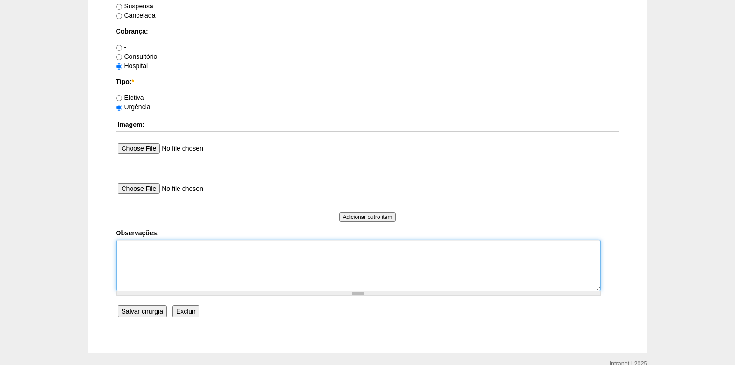
click at [143, 265] on textarea "Observações:" at bounding box center [358, 265] width 485 height 51
type textarea "c"
type textarea "COBRANÇA HOSPITAL"
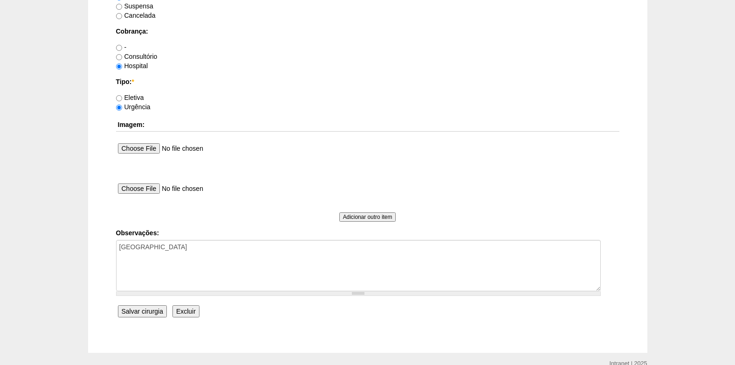
click at [152, 309] on input "Salvar cirurgia" at bounding box center [142, 311] width 49 height 12
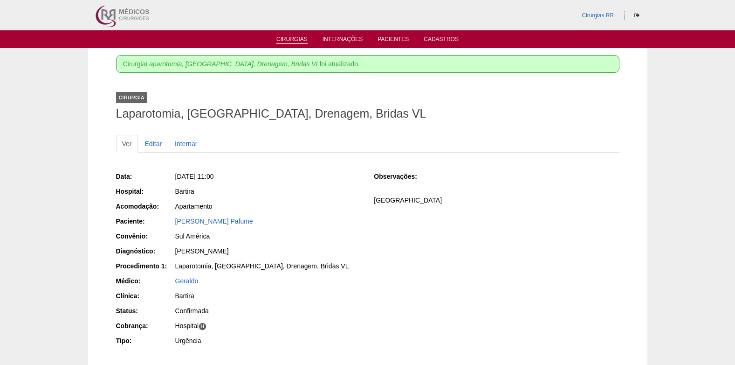
click at [284, 41] on link "Cirurgias" at bounding box center [291, 40] width 31 height 8
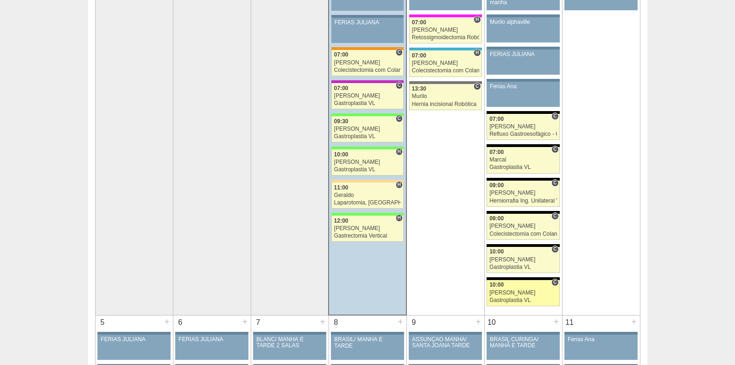
scroll to position [233, 0]
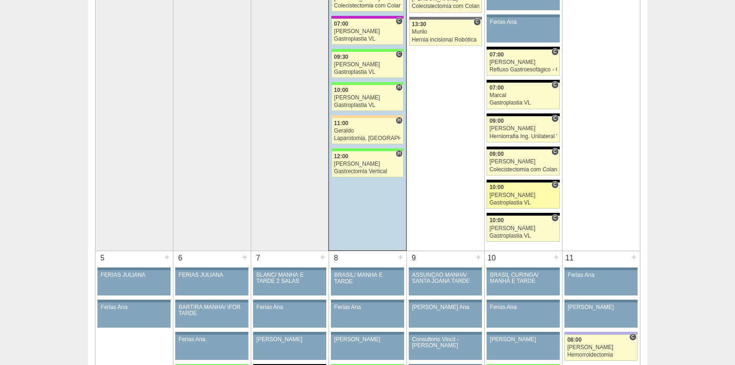
click at [499, 198] on link "88945 [PERSON_NAME] C 10:00 [PERSON_NAME] Gastroplastia VL Hospital Blanc RR Mé…" at bounding box center [523, 195] width 73 height 26
